Goal: Find specific page/section: Find specific page/section

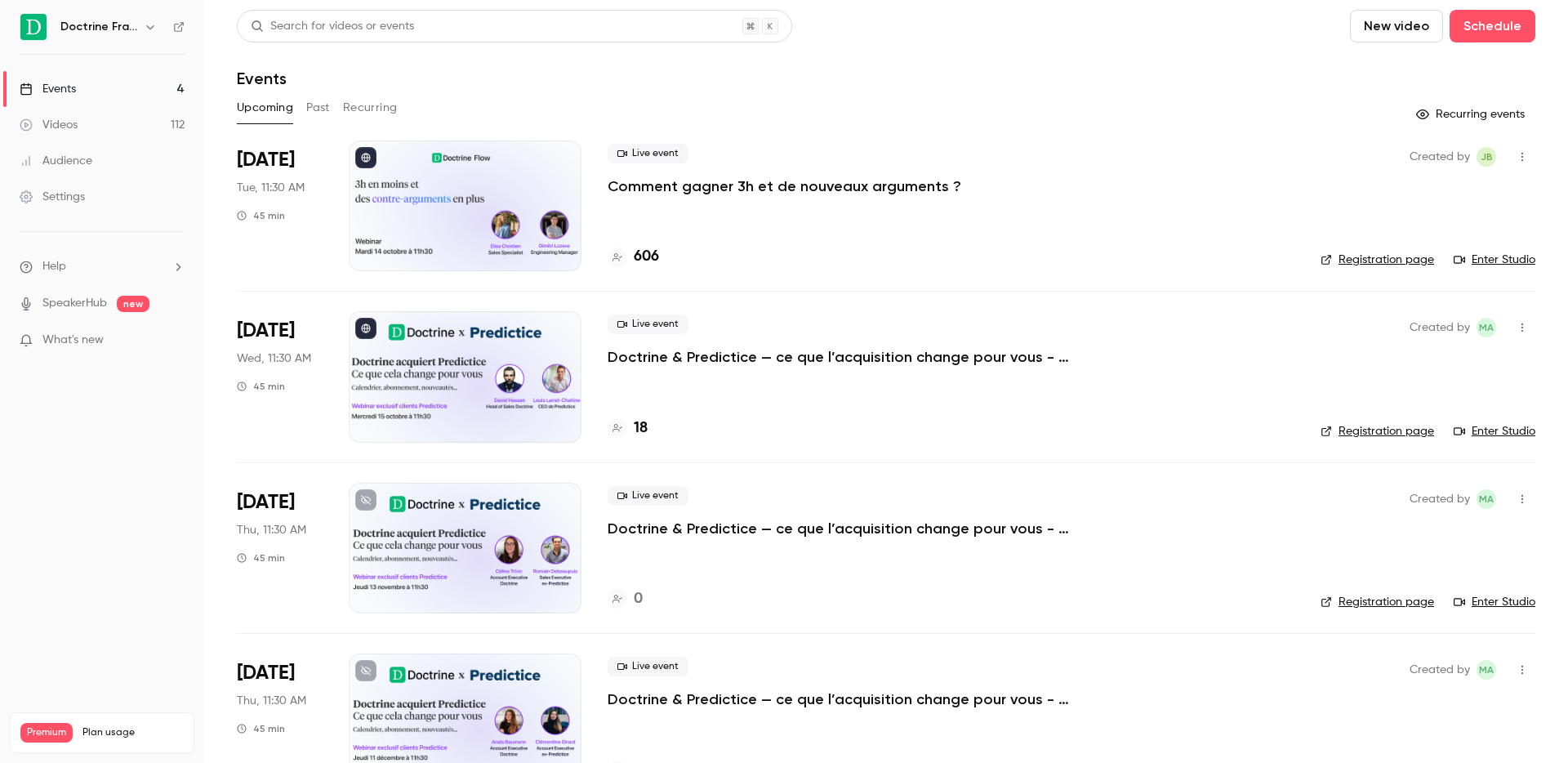
click at [146, 33] on icon "button" at bounding box center [150, 27] width 13 height 13
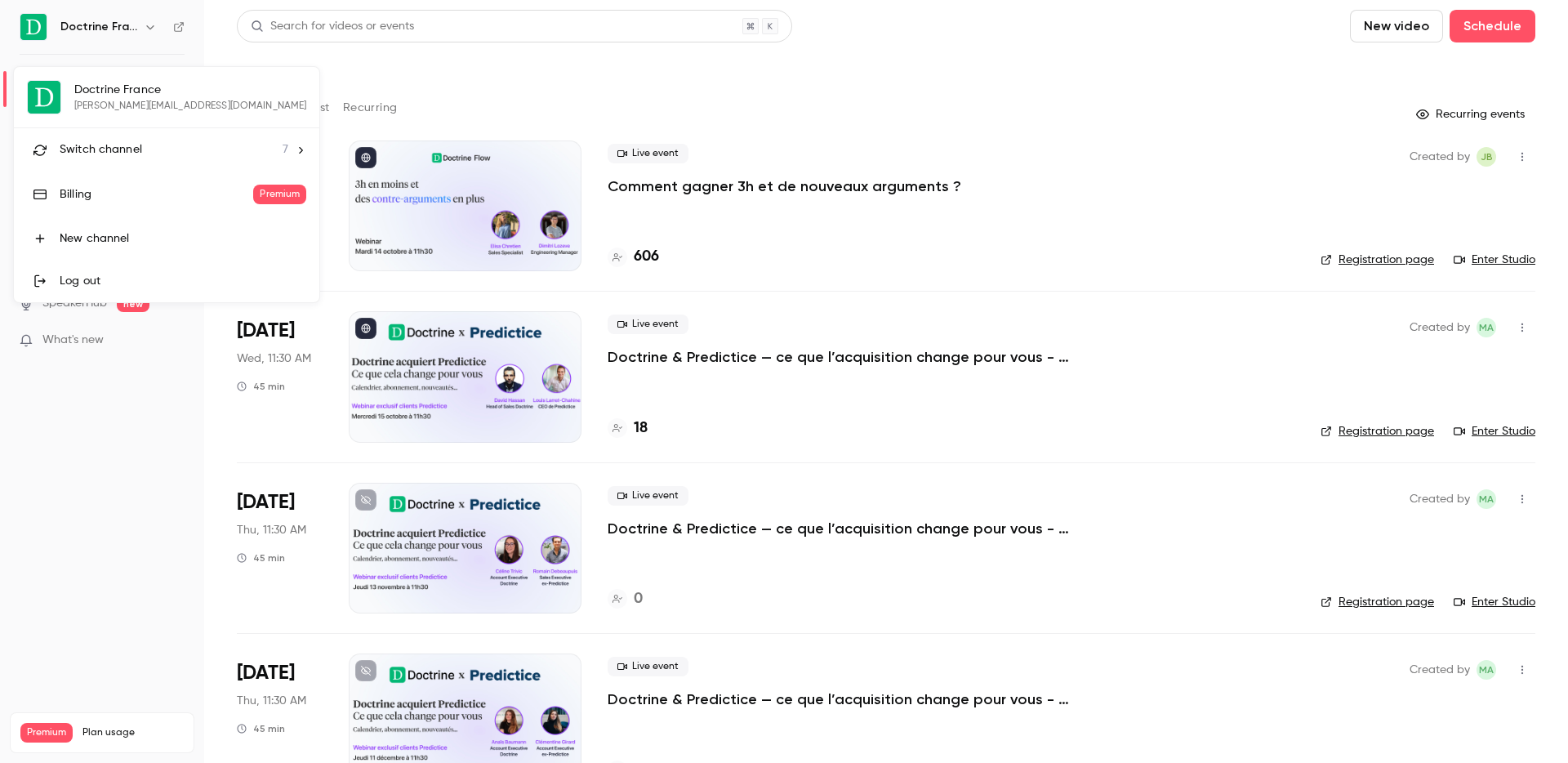
click at [104, 151] on span "Switch channel" at bounding box center [101, 149] width 82 height 17
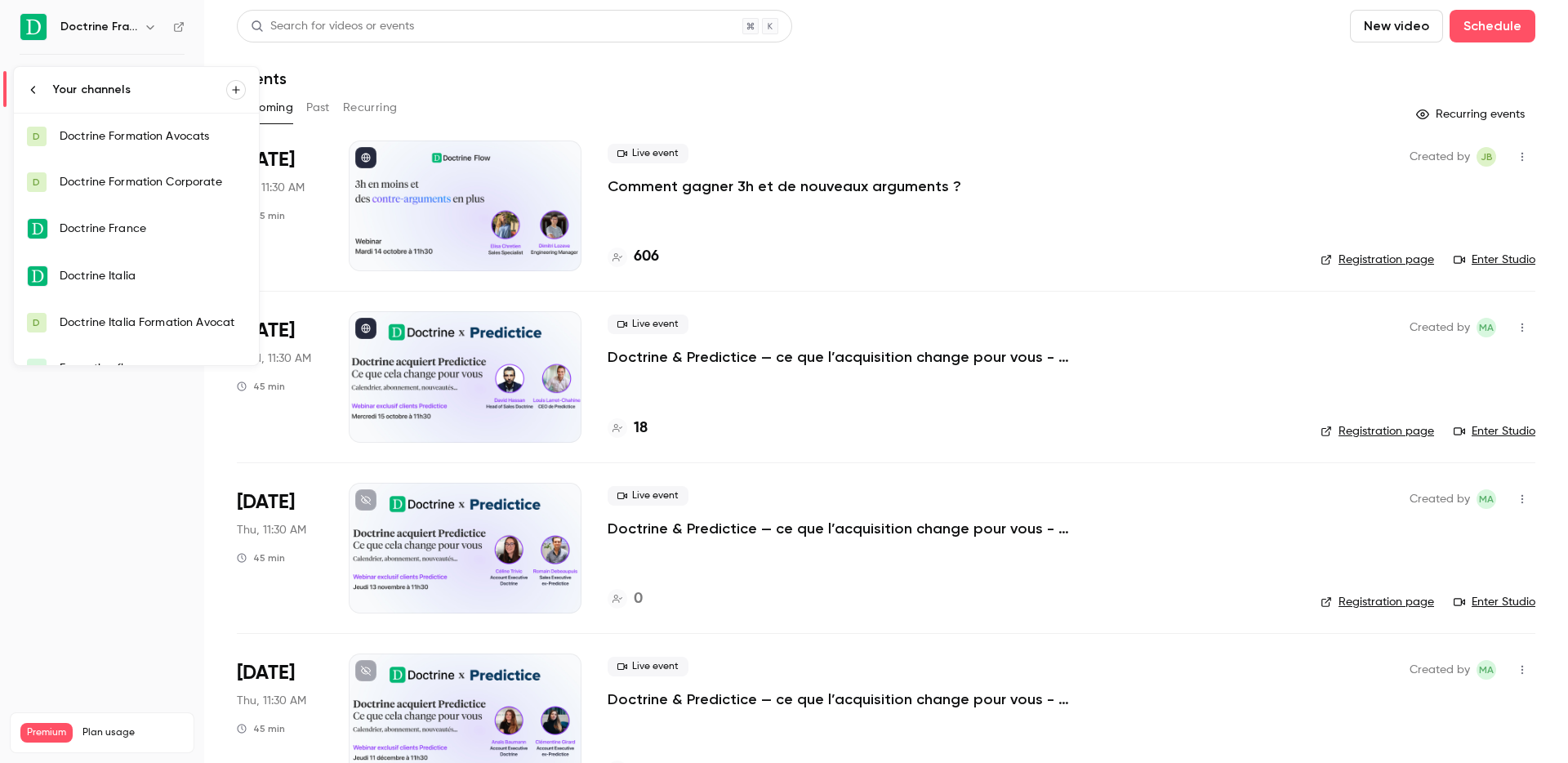
scroll to position [72, 0]
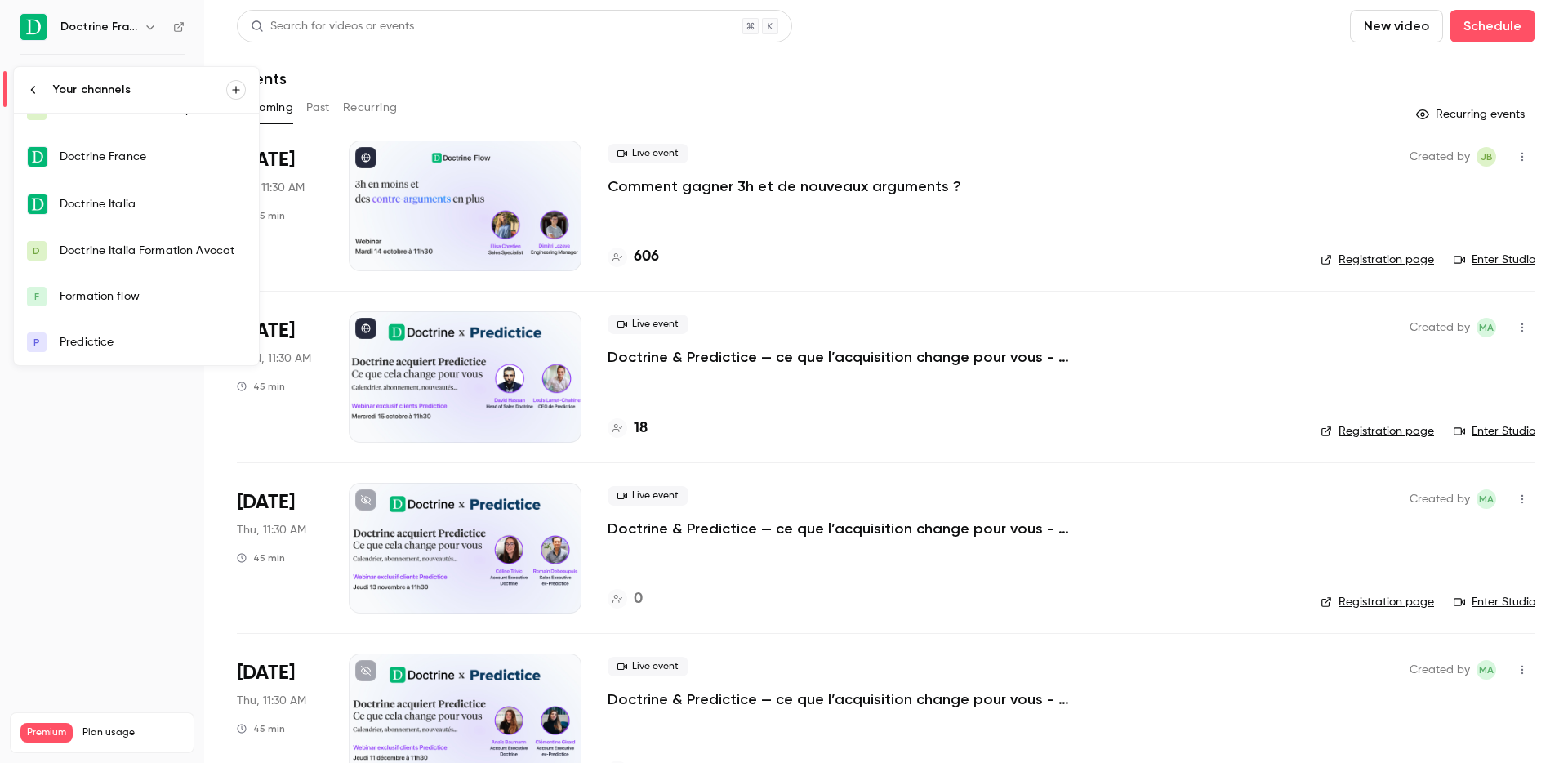
click at [120, 304] on div "Formation flow" at bounding box center [153, 296] width 186 height 16
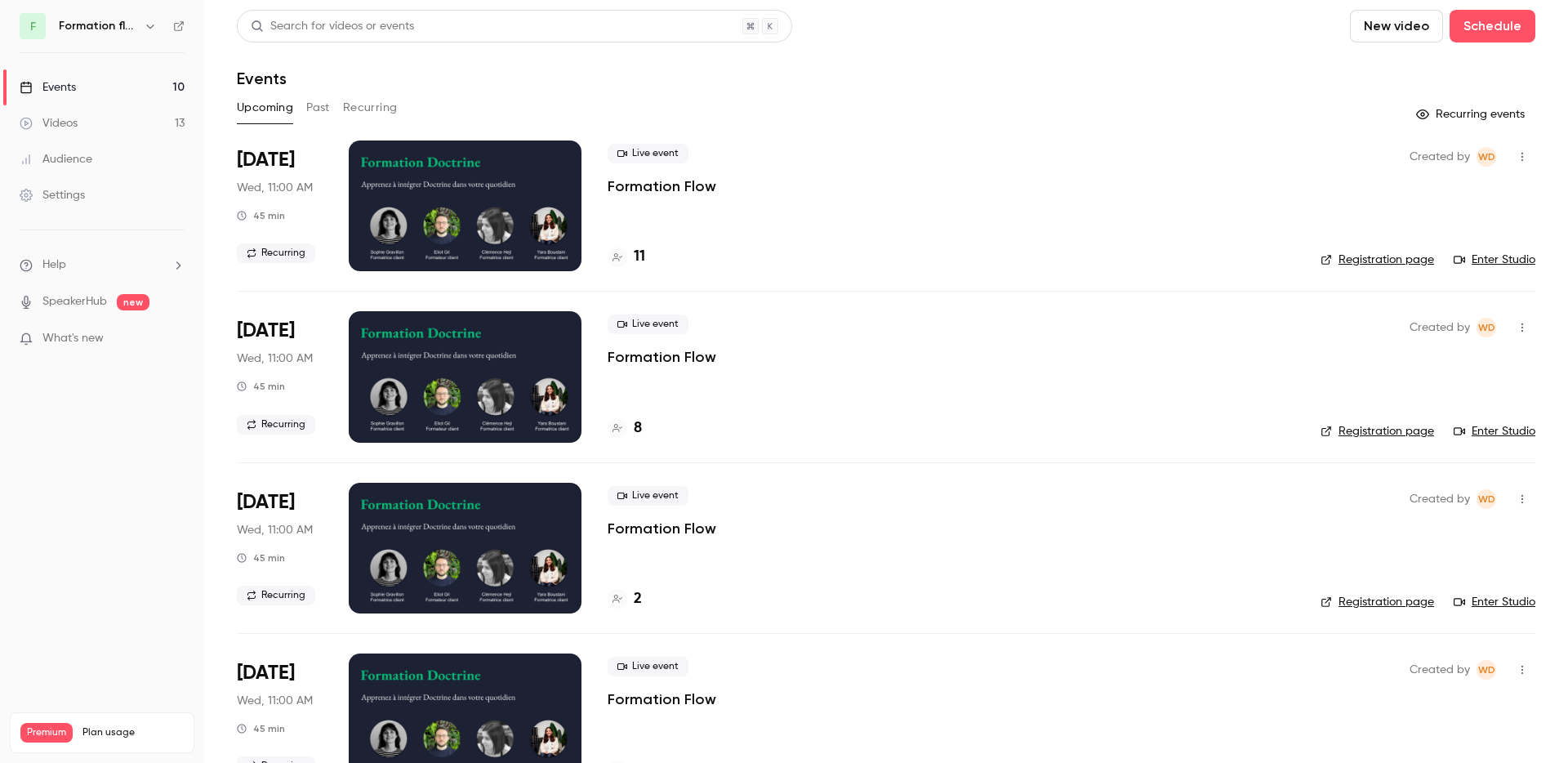
click at [646, 250] on div "11" at bounding box center [951, 257] width 687 height 22
click at [638, 255] on h4 "11" at bounding box center [639, 257] width 12 height 22
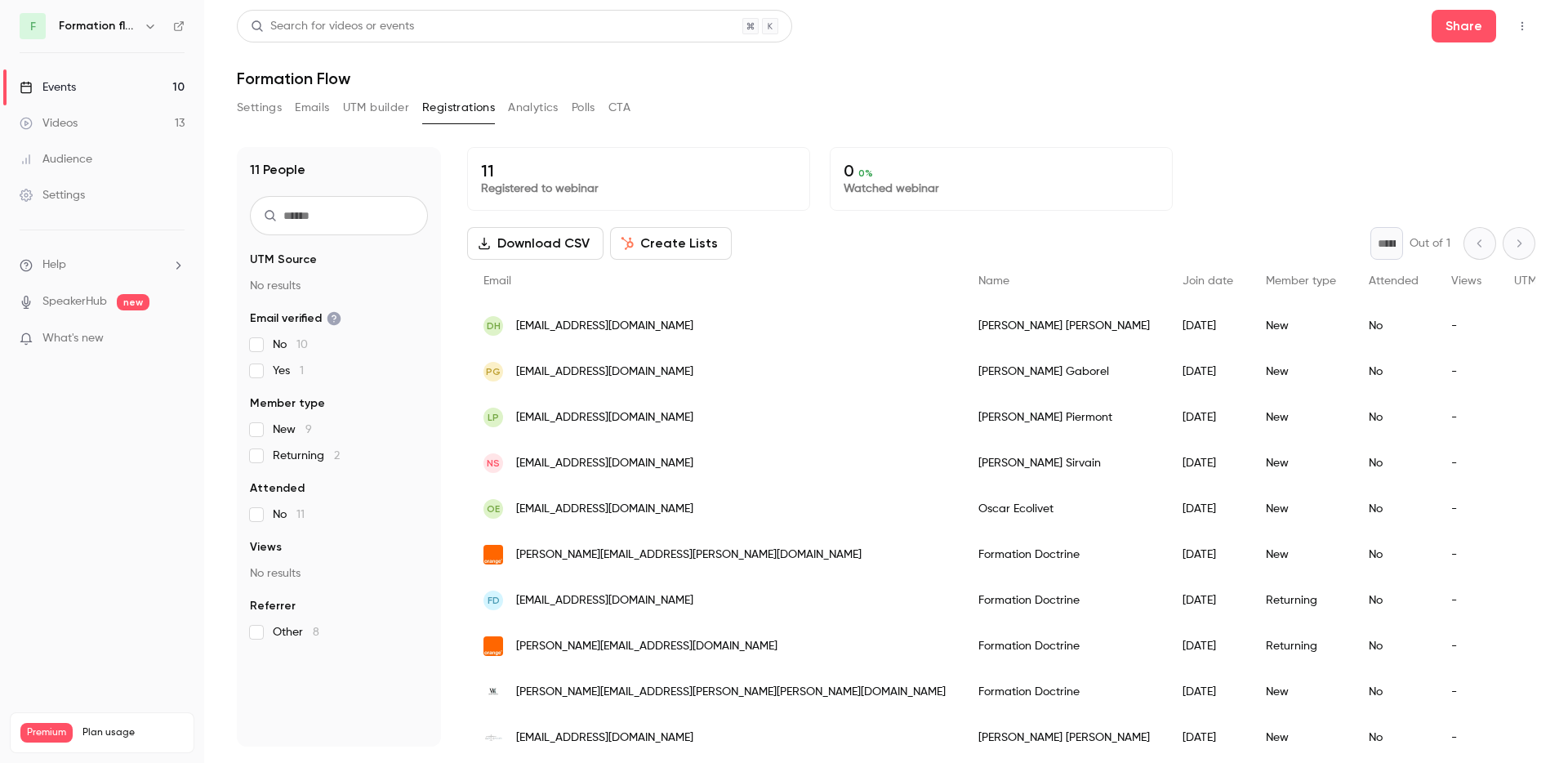
click at [577, 519] on div "OE [EMAIL_ADDRESS][DOMAIN_NAME]" at bounding box center [715, 509] width 495 height 46
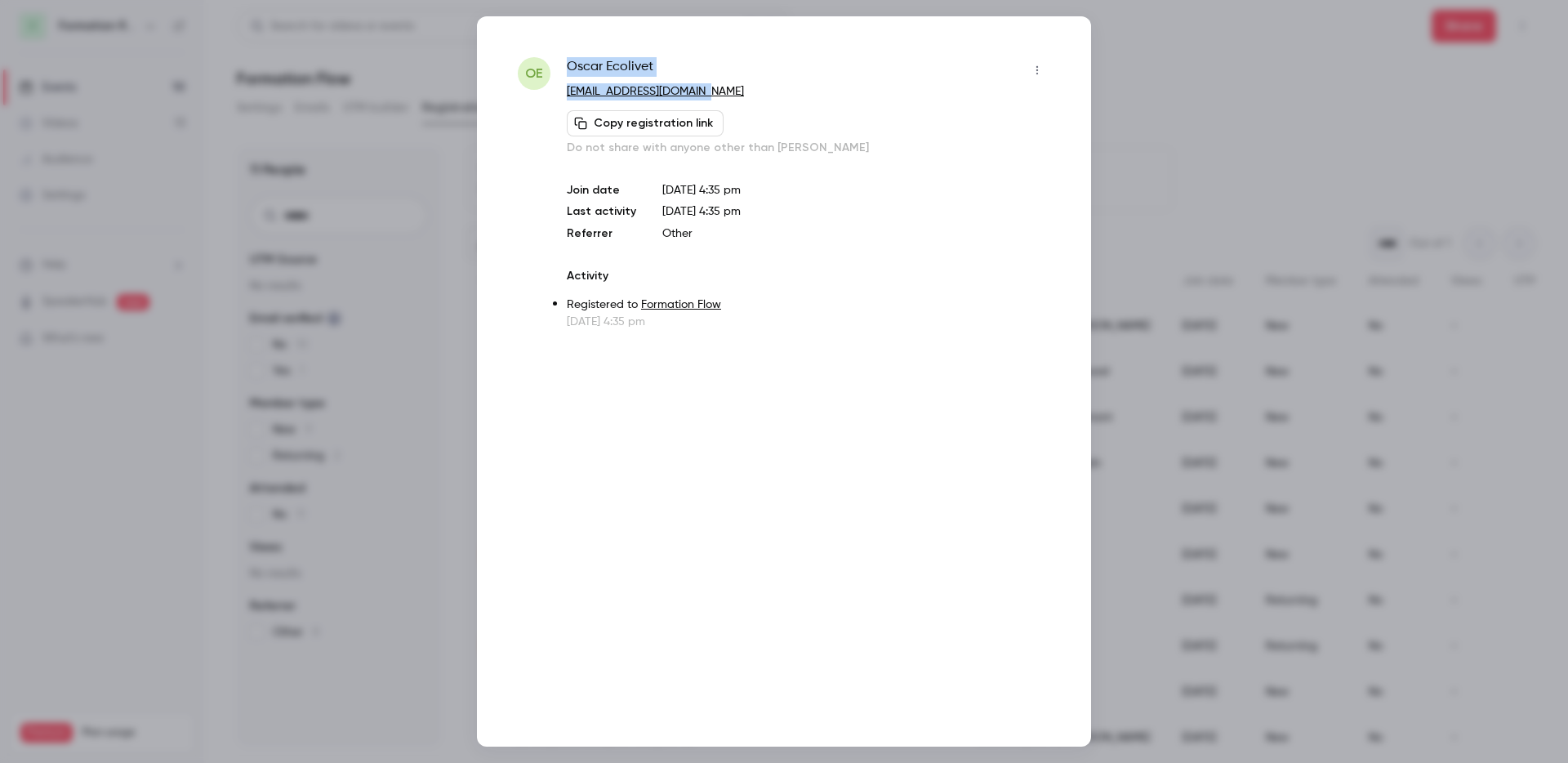
drag, startPoint x: 734, startPoint y: 84, endPoint x: 546, endPoint y: 89, distance: 188.1
click at [546, 89] on div "OE Oscar Ecolivet [EMAIL_ADDRESS][DOMAIN_NAME] Copy registration link Do not sh…" at bounding box center [784, 193] width 533 height 273
click at [559, 94] on div "OE Oscar Ecolivet [EMAIL_ADDRESS][DOMAIN_NAME] Copy registration link Do not sh…" at bounding box center [784, 193] width 533 height 273
drag, startPoint x: 559, startPoint y: 94, endPoint x: 712, endPoint y: 94, distance: 153.0
click at [712, 94] on div "OE Oscar Ecolivet [EMAIL_ADDRESS][DOMAIN_NAME] Copy registration link Do not sh…" at bounding box center [784, 193] width 533 height 273
